Goal: Task Accomplishment & Management: Manage account settings

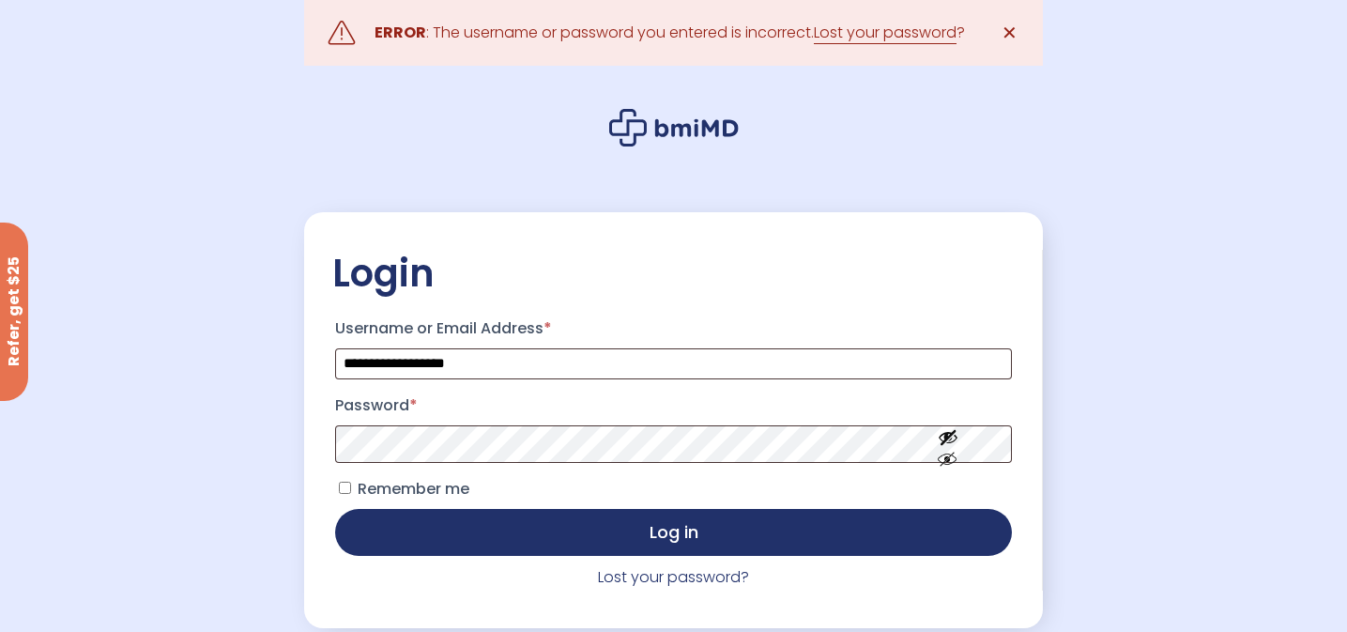
click at [439, 493] on span "Remember me" at bounding box center [414, 489] width 112 height 22
click at [466, 511] on p "Remember me Log in" at bounding box center [673, 514] width 682 height 87
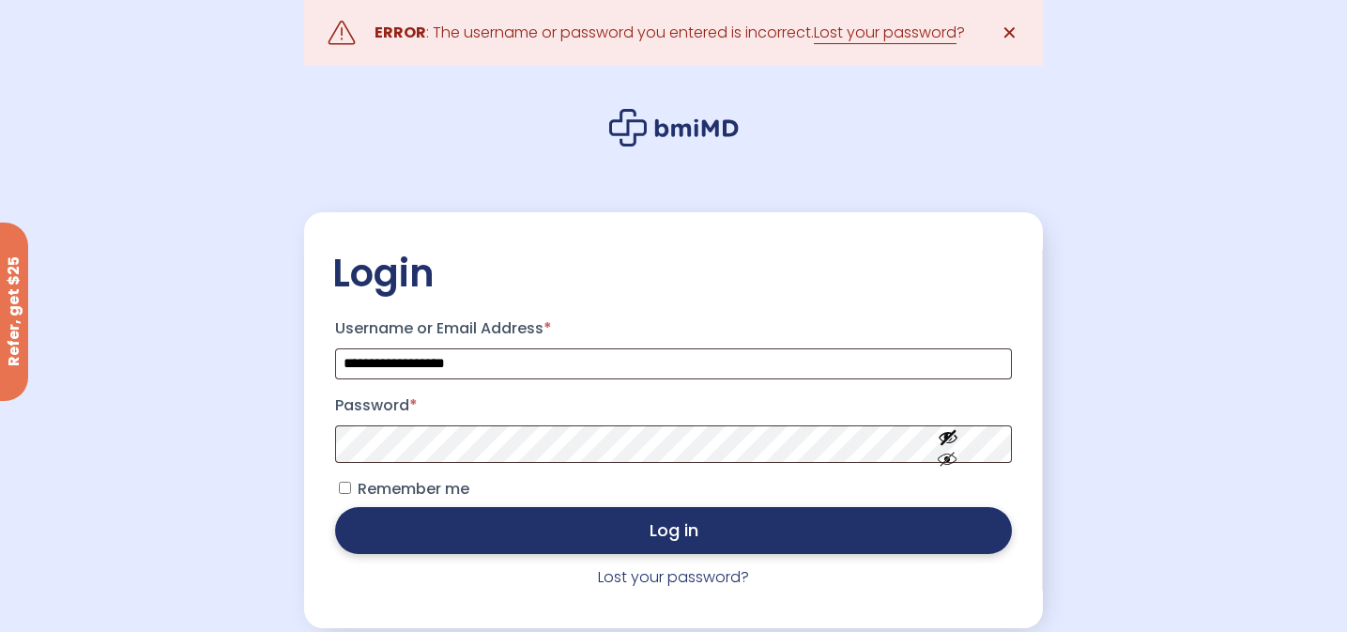
click at [474, 533] on button "Log in" at bounding box center [673, 530] width 676 height 47
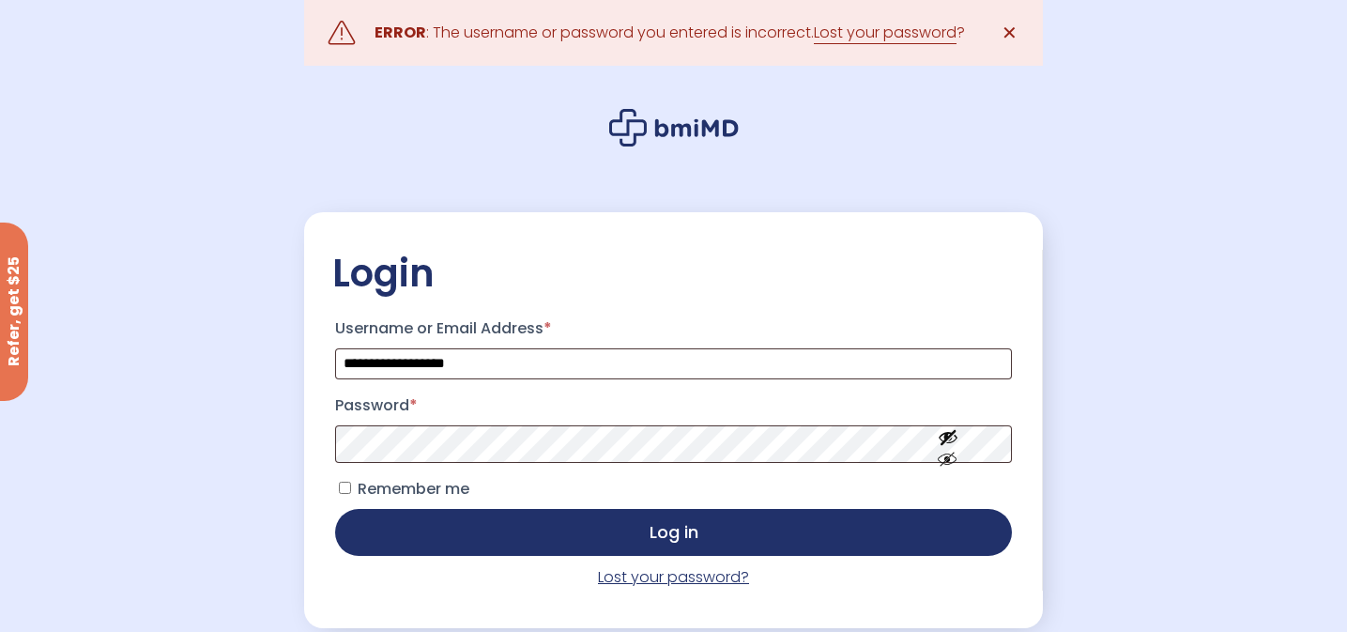
click at [642, 577] on link "Lost your password?" at bounding box center [673, 577] width 151 height 22
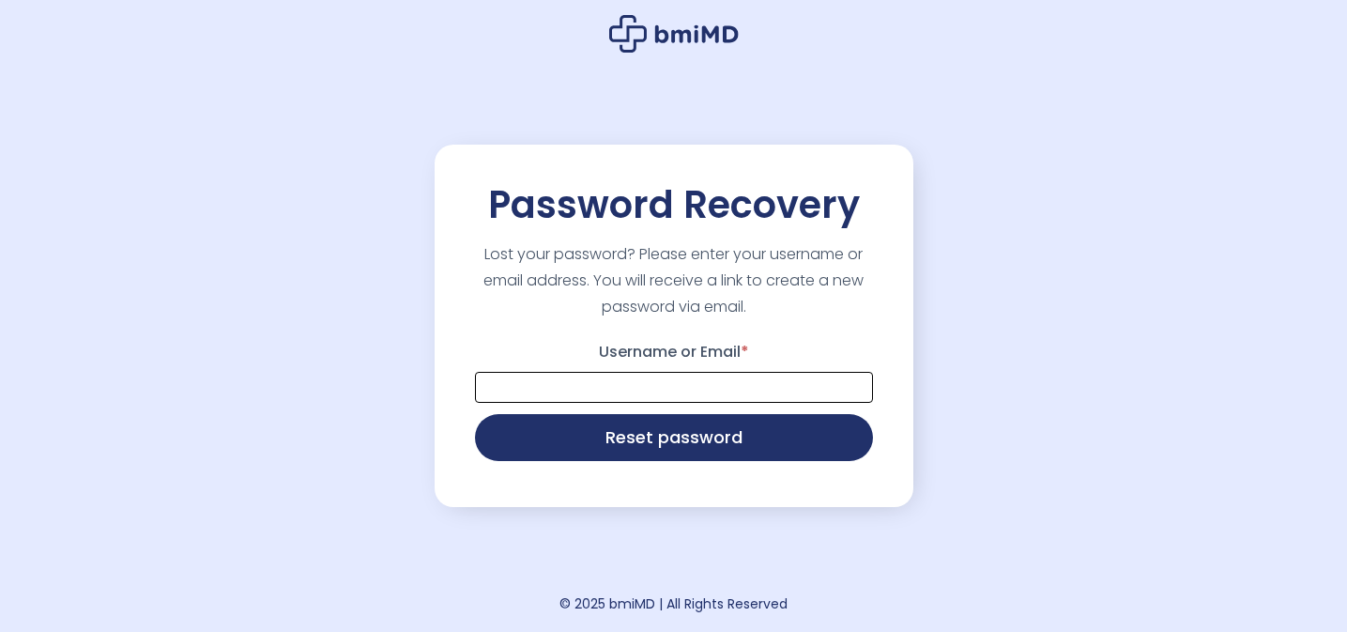
click at [561, 387] on input "Username or Email *" at bounding box center [674, 387] width 398 height 31
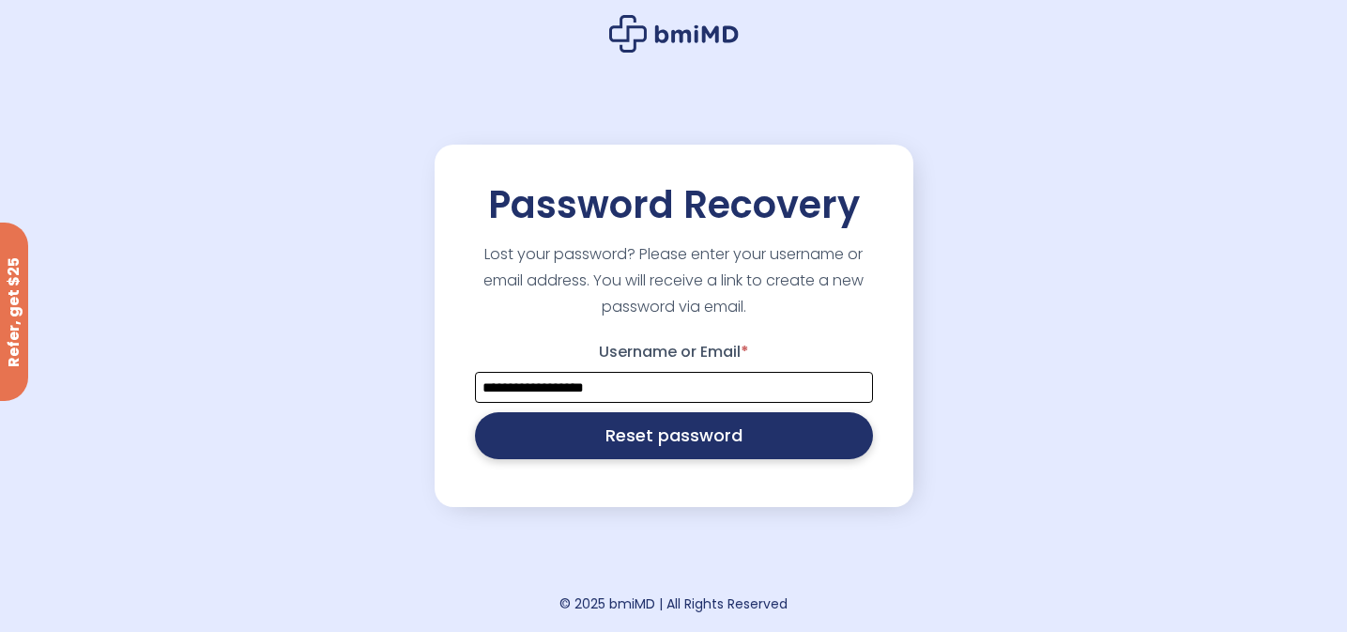
type input "**********"
click at [536, 432] on button "Reset password" at bounding box center [674, 435] width 398 height 47
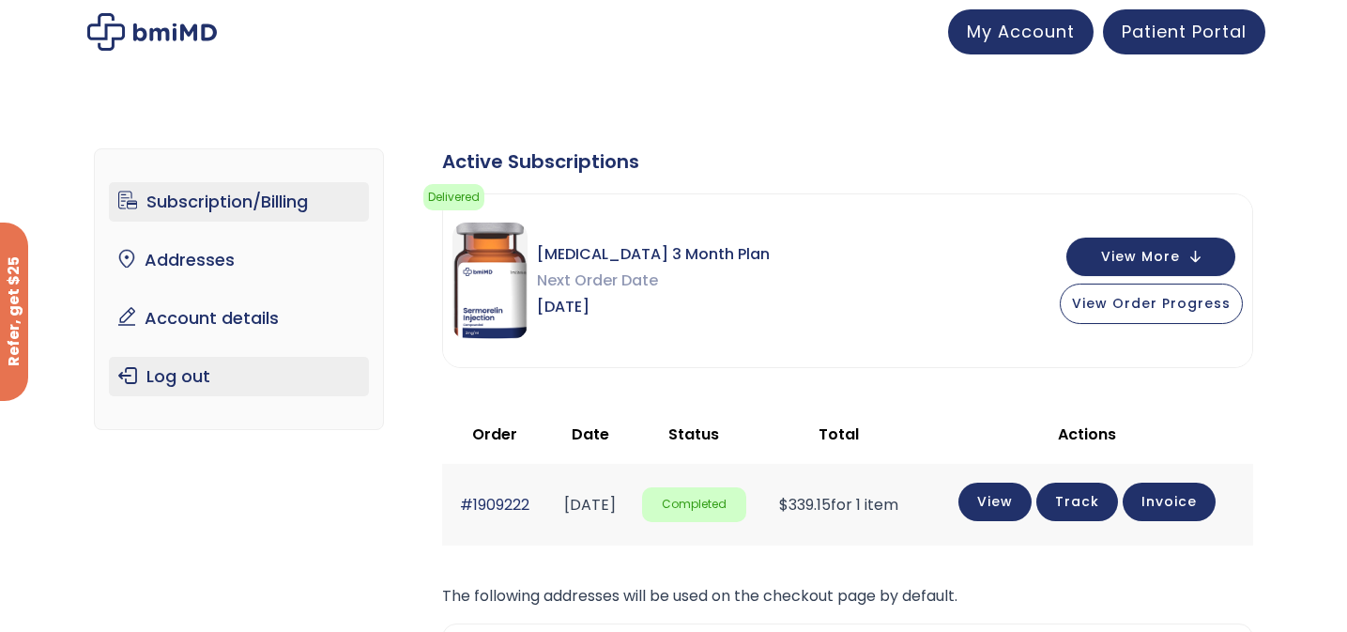
click at [166, 379] on link "Log out" at bounding box center [239, 376] width 260 height 39
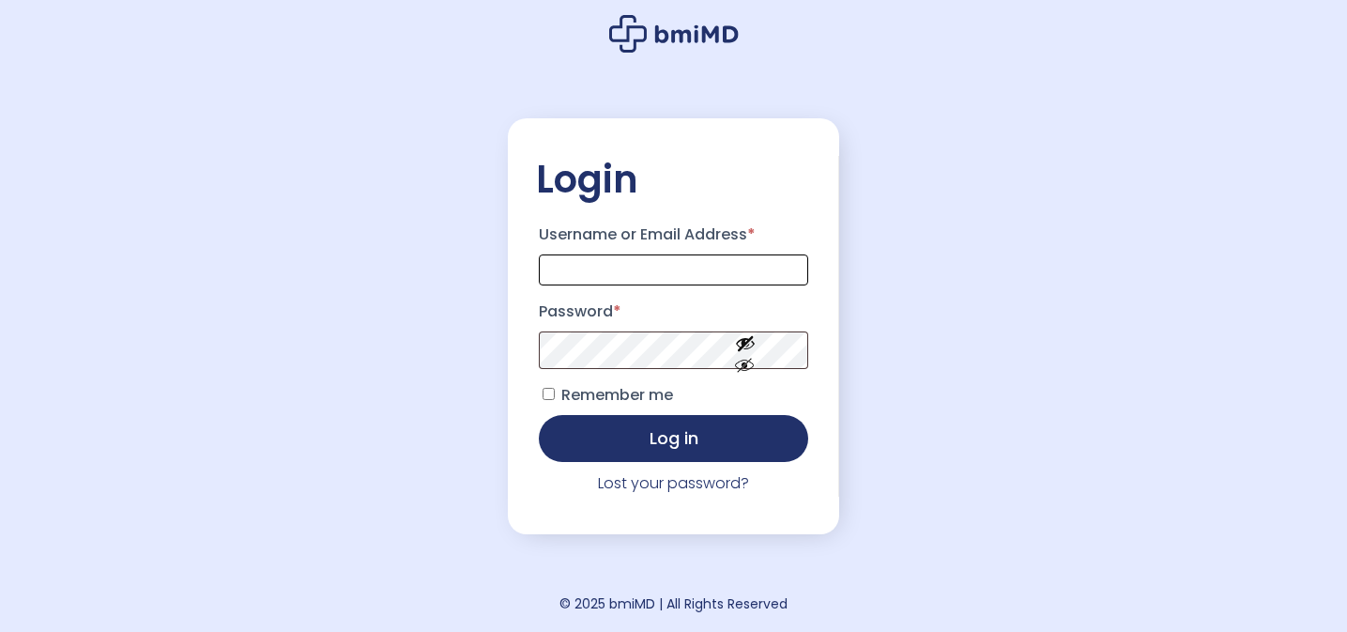
click at [643, 263] on input "Username or Email Address *" at bounding box center [674, 269] width 270 height 31
type input "**********"
click at [635, 403] on span "Remember me" at bounding box center [617, 395] width 112 height 22
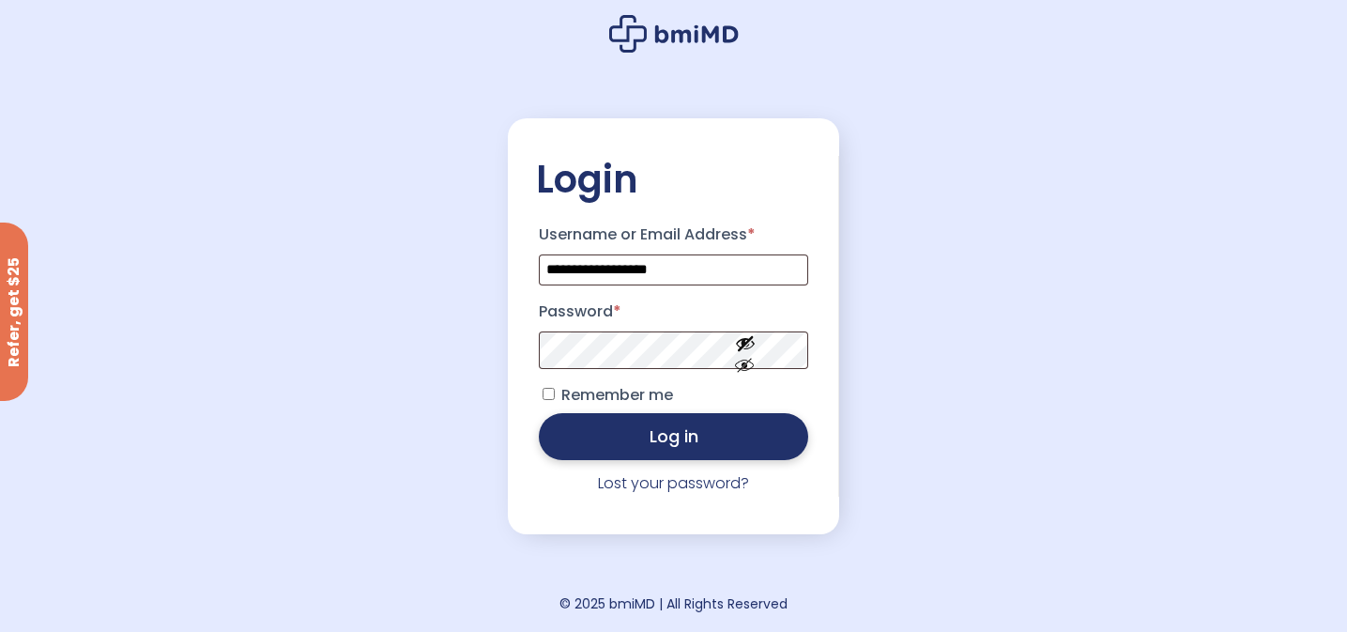
click at [653, 433] on button "Log in" at bounding box center [674, 436] width 270 height 47
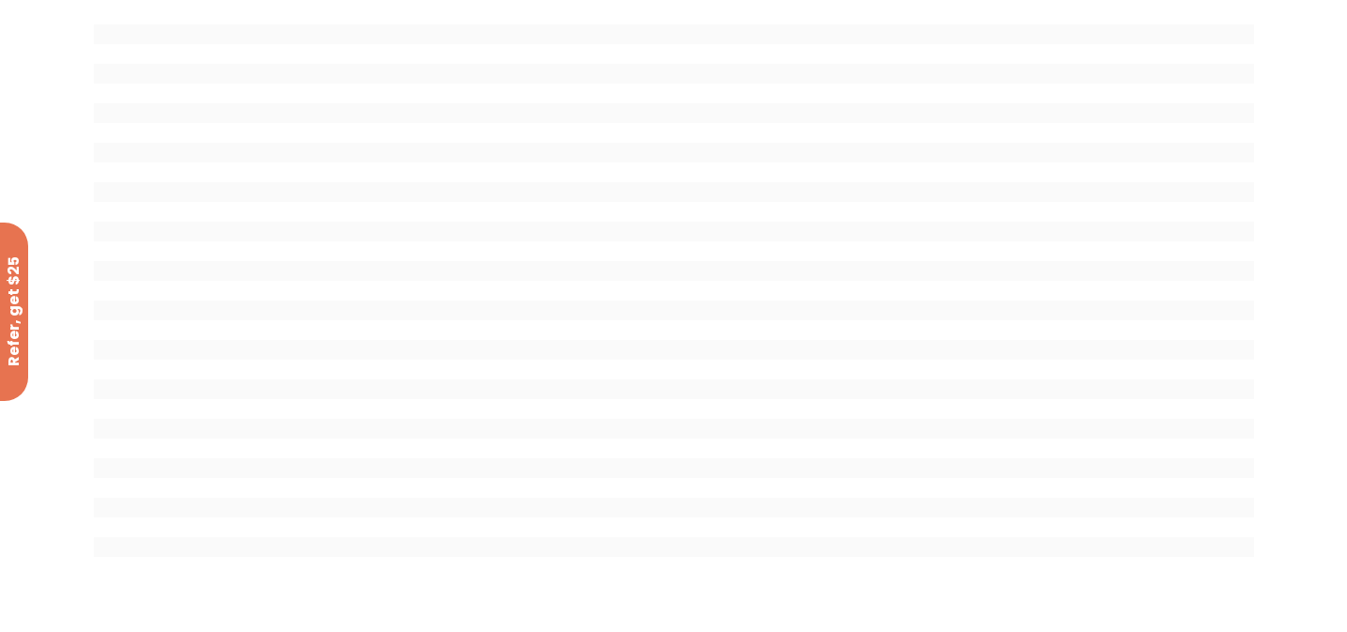
scroll to position [85, 0]
